Goal: Navigation & Orientation: Find specific page/section

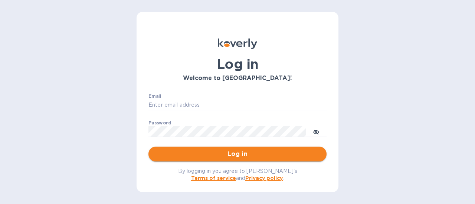
type input "[EMAIL_ADDRESS][DOMAIN_NAME]"
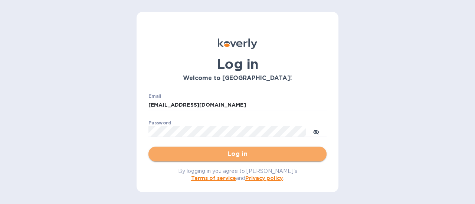
click at [273, 149] on button "Log in" at bounding box center [237, 154] width 178 height 15
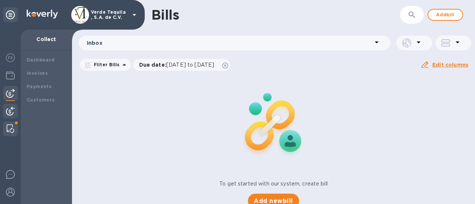
click at [9, 132] on img at bounding box center [10, 129] width 7 height 9
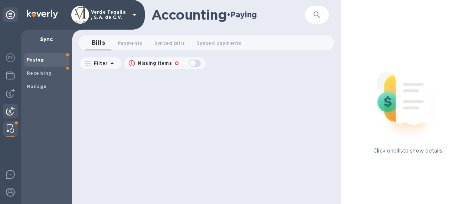
click at [13, 109] on img at bounding box center [10, 111] width 9 height 9
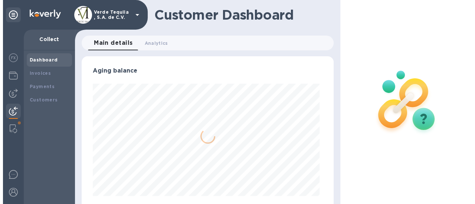
scroll to position [160, 249]
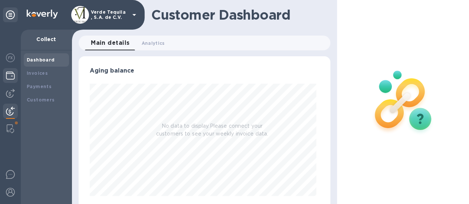
click at [16, 84] on div at bounding box center [10, 76] width 15 height 16
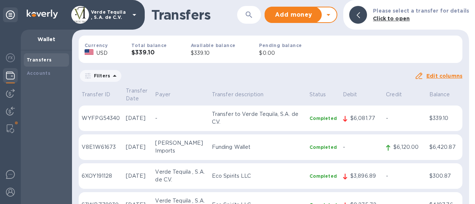
drag, startPoint x: 30, startPoint y: 75, endPoint x: 52, endPoint y: 99, distance: 32.3
click at [52, 99] on div "Transfers Accounts" at bounding box center [46, 127] width 51 height 154
